Goal: Use online tool/utility: Utilize a website feature to perform a specific function

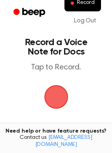
click at [57, 91] on span "button" at bounding box center [56, 96] width 34 height 34
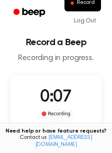
scroll to position [77, 0]
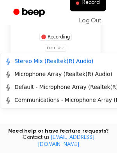
click at [54, 49] on html "Record Log Out Record a Beep Recording in progress. 0:08 Recording no mic Delet…" at bounding box center [58, 76] width 117 height 306
click at [38, 73] on div "Microphone Array (Realtek(R) Audio)" at bounding box center [59, 74] width 108 height 8
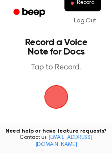
click at [56, 99] on span "button" at bounding box center [56, 97] width 22 height 22
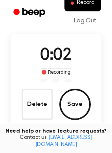
scroll to position [42, 0]
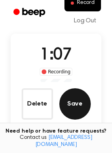
click at [85, 98] on button "Save" at bounding box center [74, 103] width 31 height 31
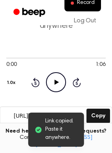
click at [52, 84] on icon "Play Audio" at bounding box center [56, 82] width 20 height 20
click at [52, 84] on icon "Pause Audio" at bounding box center [56, 82] width 20 height 20
